Goal: Check status: Check status

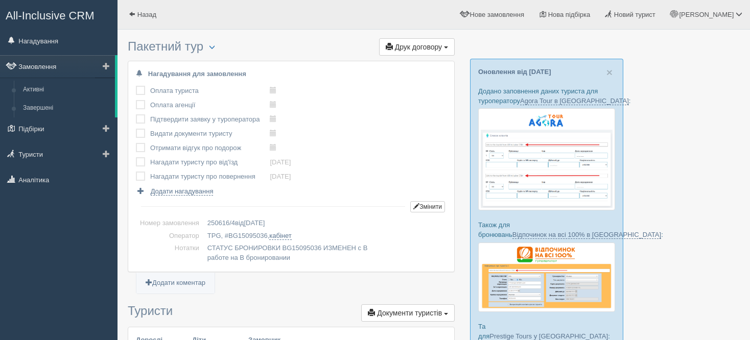
click at [68, 67] on link "Замовлення" at bounding box center [57, 66] width 115 height 22
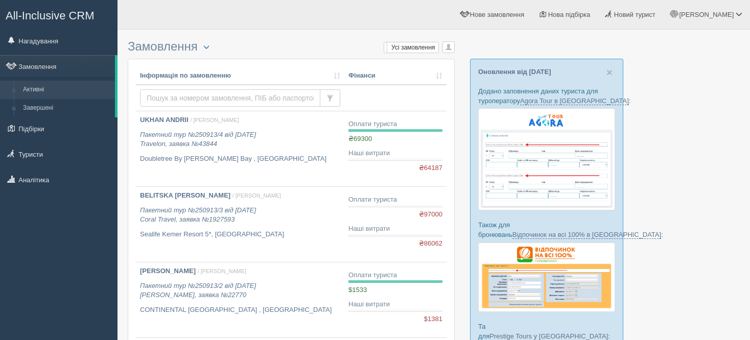
click at [275, 89] on input "text" at bounding box center [230, 97] width 180 height 17
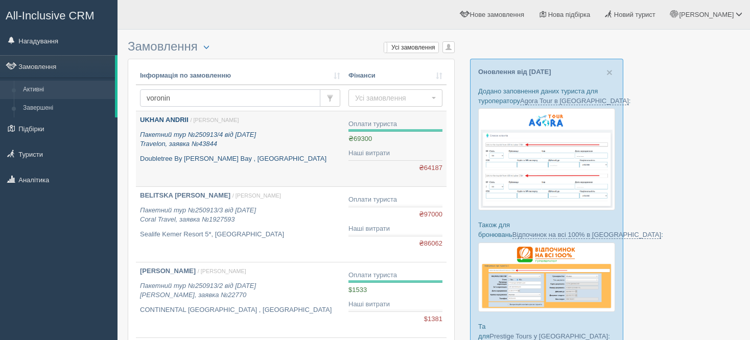
type input "voronina"
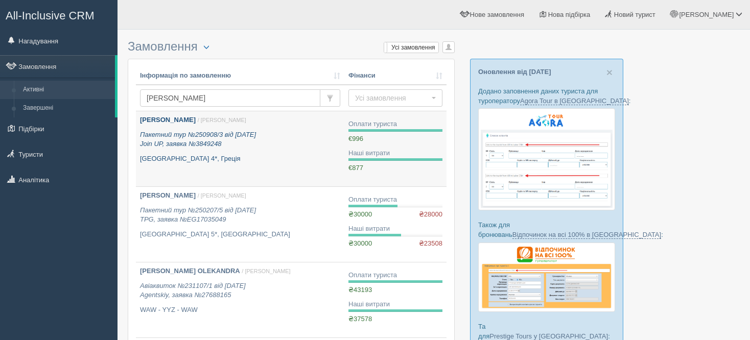
click at [199, 153] on div "VORONINA OLEKSANDRA / Тетяна Д. Пакетний тур №250908/3 від 08.09.2025 Join UP, …" at bounding box center [240, 139] width 200 height 48
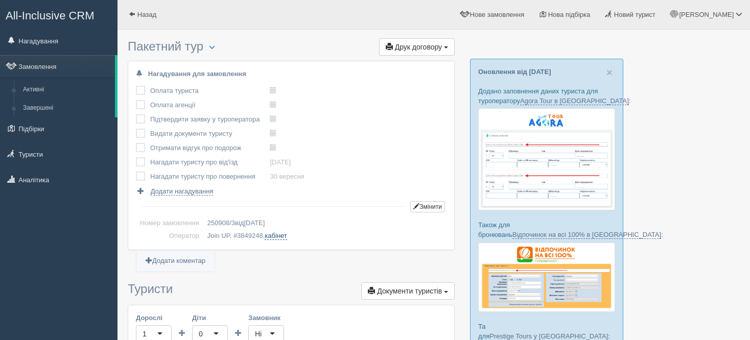
click at [281, 236] on link "кабінет" at bounding box center [276, 236] width 22 height 8
